Goal: Find specific page/section: Find specific page/section

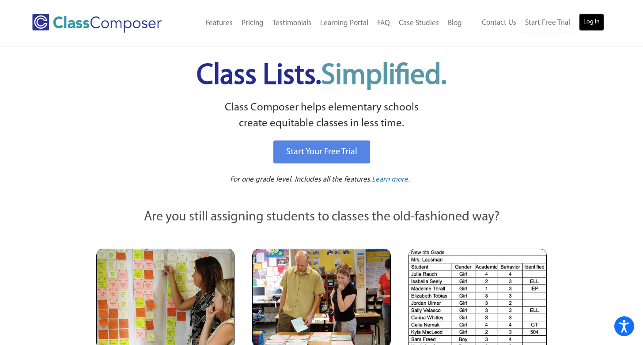
click at [586, 23] on link "Log In" at bounding box center [591, 22] width 25 height 18
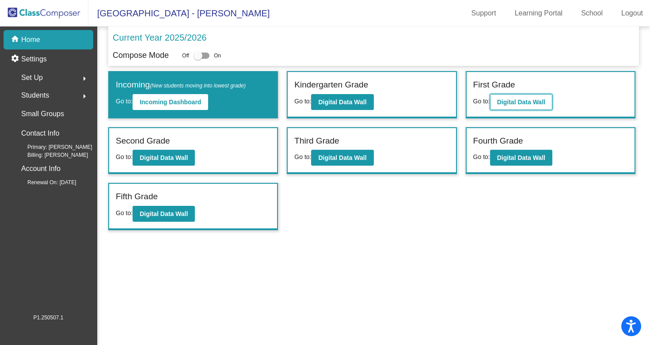
click at [508, 102] on b "Digital Data Wall" at bounding box center [521, 101] width 48 height 7
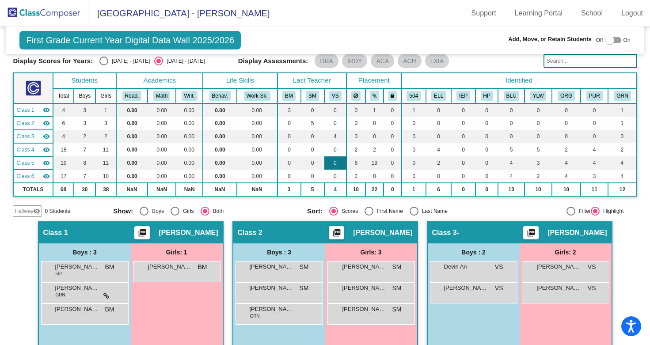
scroll to position [32, 0]
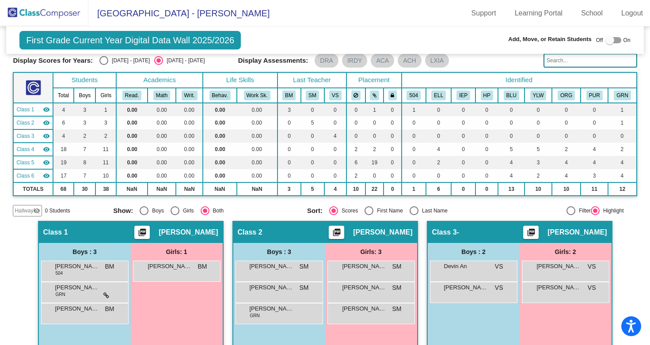
click at [557, 57] on input "text" at bounding box center [590, 60] width 94 height 14
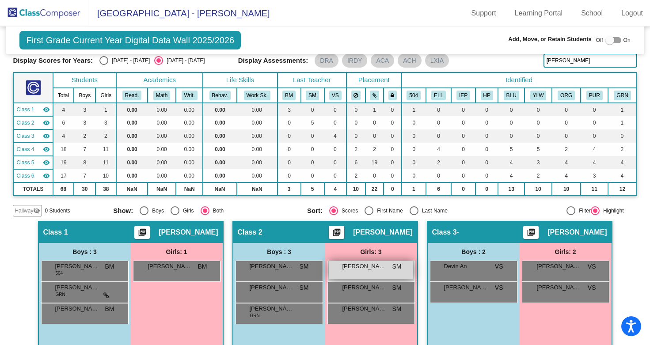
type input "nguyen"
click at [373, 266] on span "Duyen Nguyen" at bounding box center [364, 266] width 44 height 9
